Goal: Information Seeking & Learning: Find specific fact

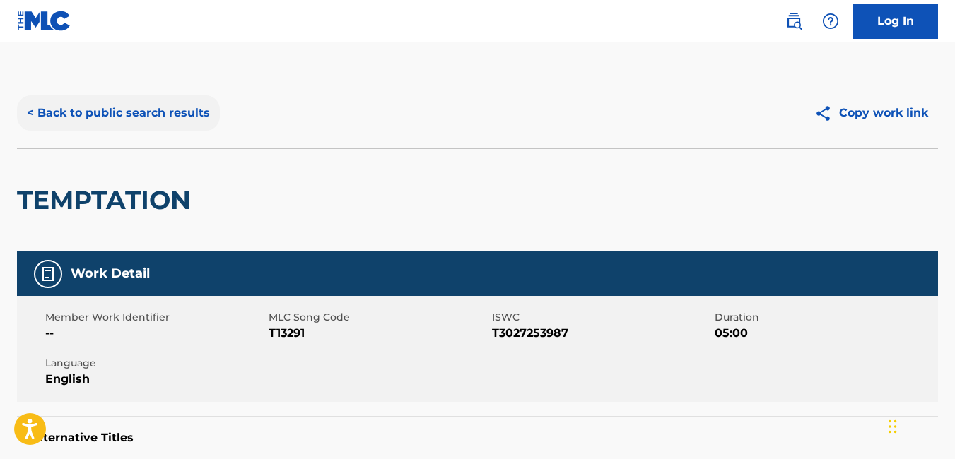
click at [33, 113] on button "< Back to public search results" at bounding box center [118, 112] width 203 height 35
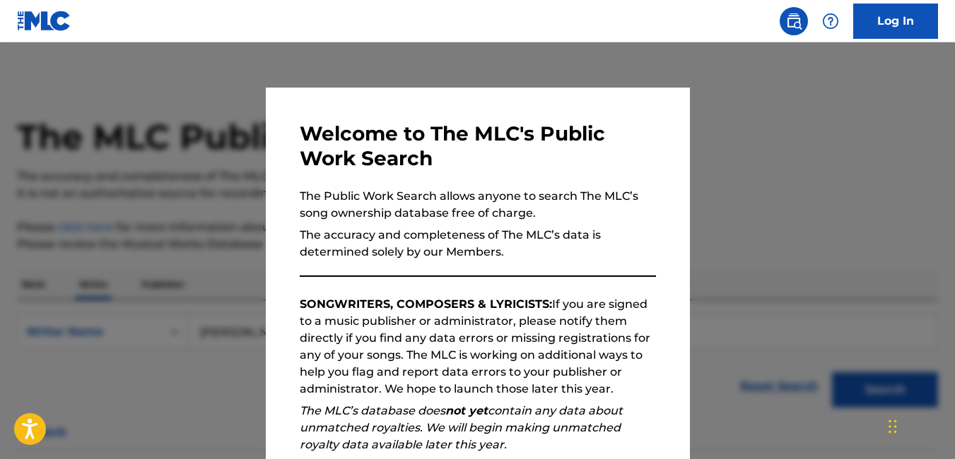
scroll to position [73, 0]
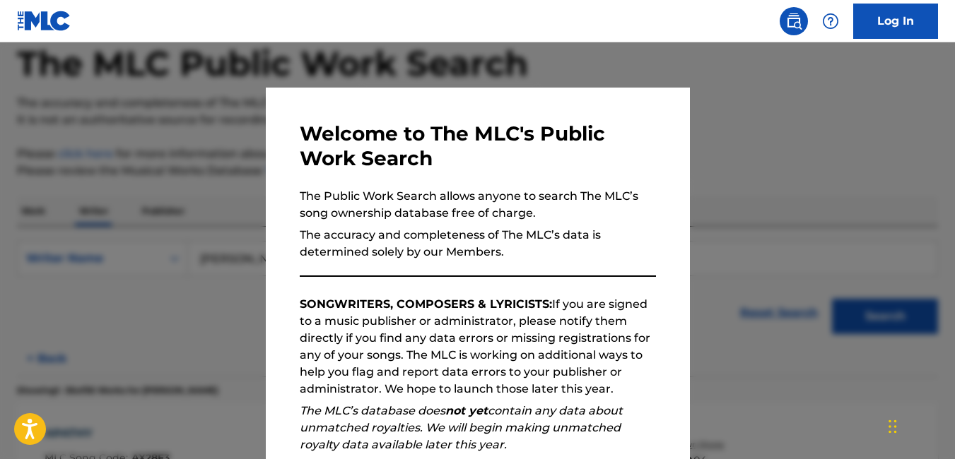
click at [206, 357] on div at bounding box center [477, 271] width 955 height 459
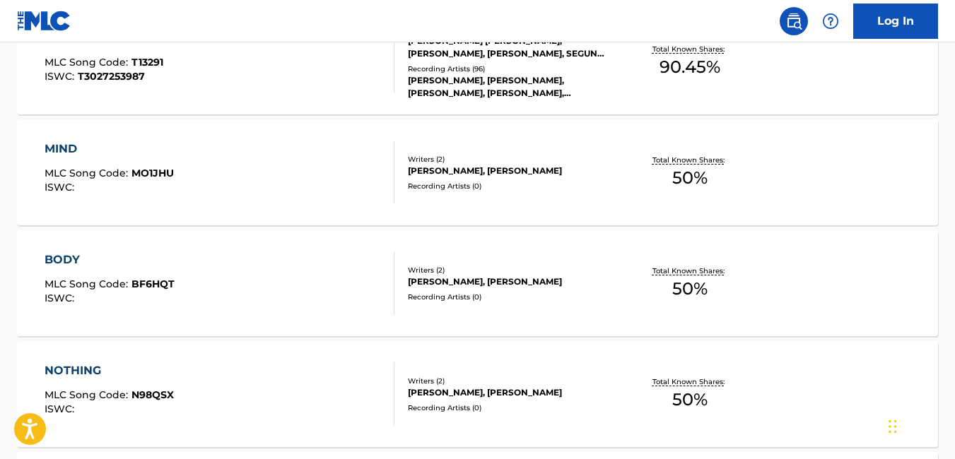
scroll to position [3710, 0]
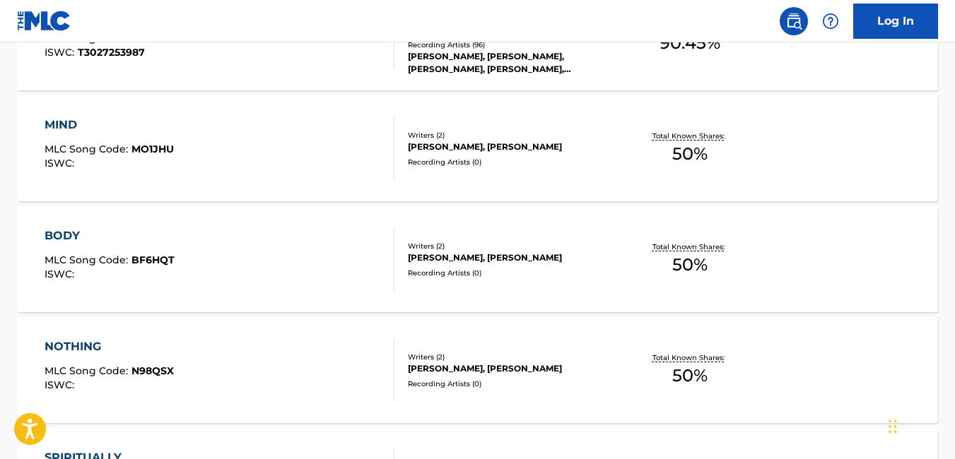
click at [305, 155] on div "MIND MLC Song Code : MO1JHU ISWC :" at bounding box center [220, 149] width 350 height 64
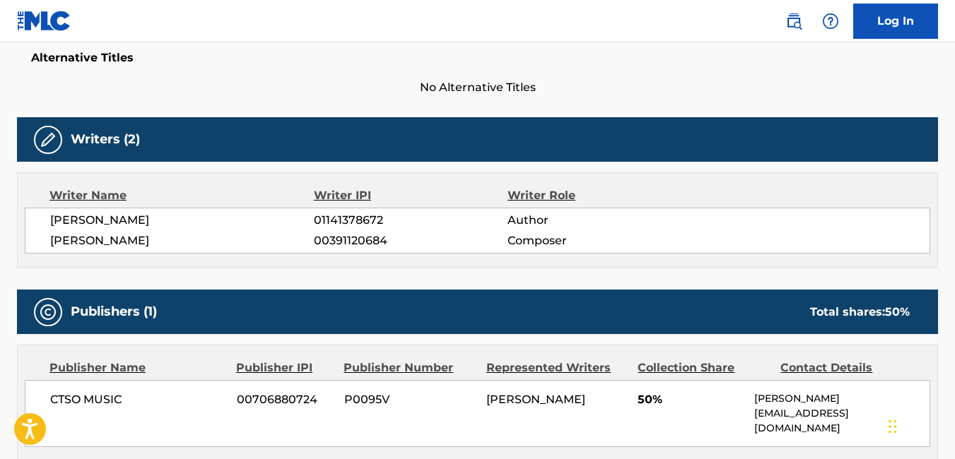
scroll to position [382, 0]
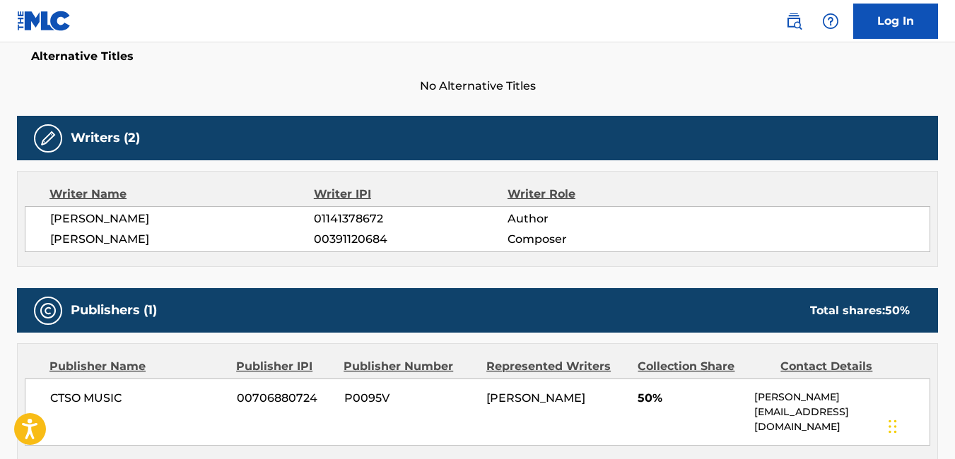
click at [305, 155] on div "Writers (2)" at bounding box center [477, 138] width 921 height 45
drag, startPoint x: 46, startPoint y: 219, endPoint x: 244, endPoint y: 223, distance: 197.9
click at [244, 223] on div "[PERSON_NAME] EDEKE 01141378672 Author [PERSON_NAME] 00391120684 Composer" at bounding box center [477, 229] width 905 height 46
copy span "[PERSON_NAME]"
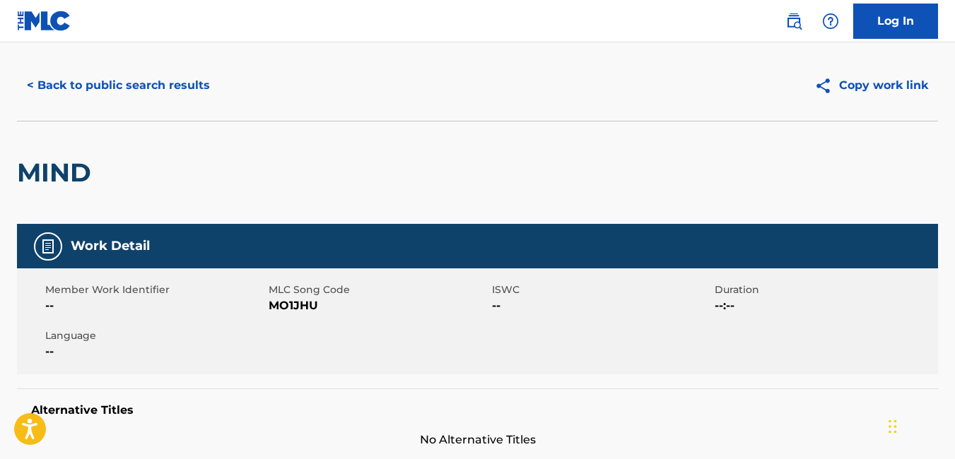
scroll to position [24, 0]
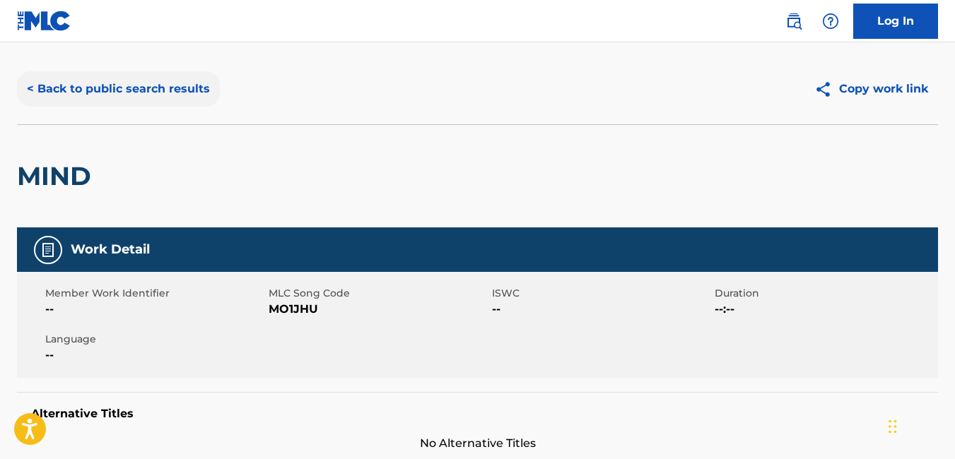
click at [25, 88] on button "< Back to public search results" at bounding box center [118, 88] width 203 height 35
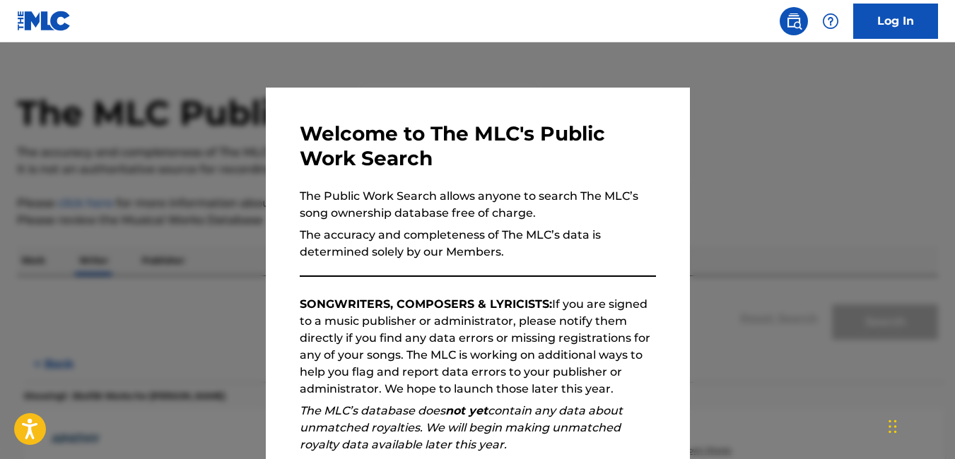
scroll to position [73, 0]
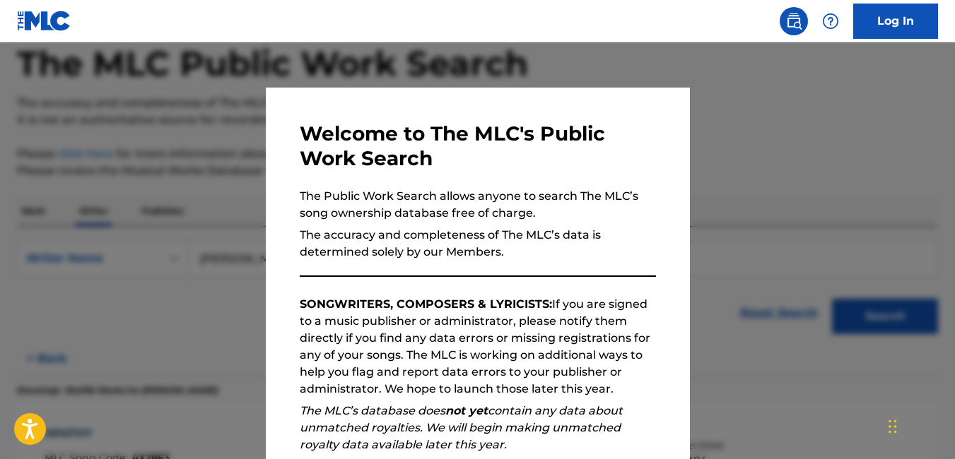
click at [216, 326] on div at bounding box center [477, 271] width 955 height 459
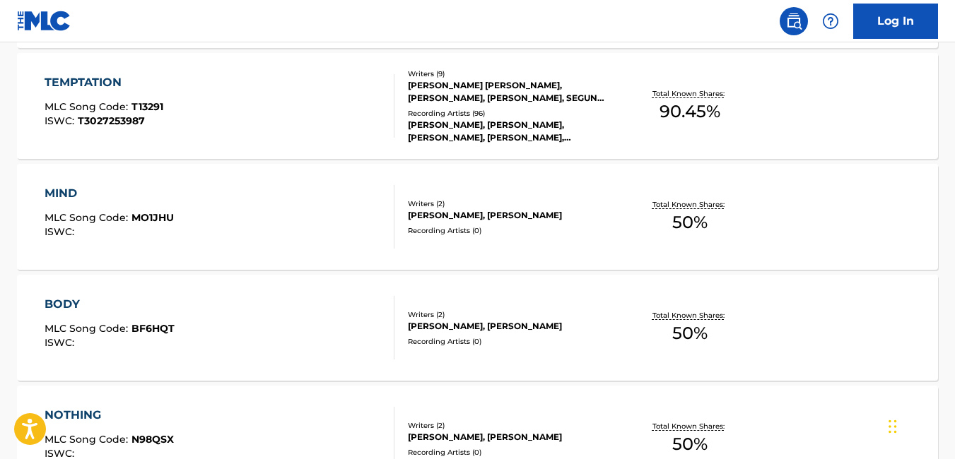
scroll to position [3647, 0]
